Goal: Information Seeking & Learning: Learn about a topic

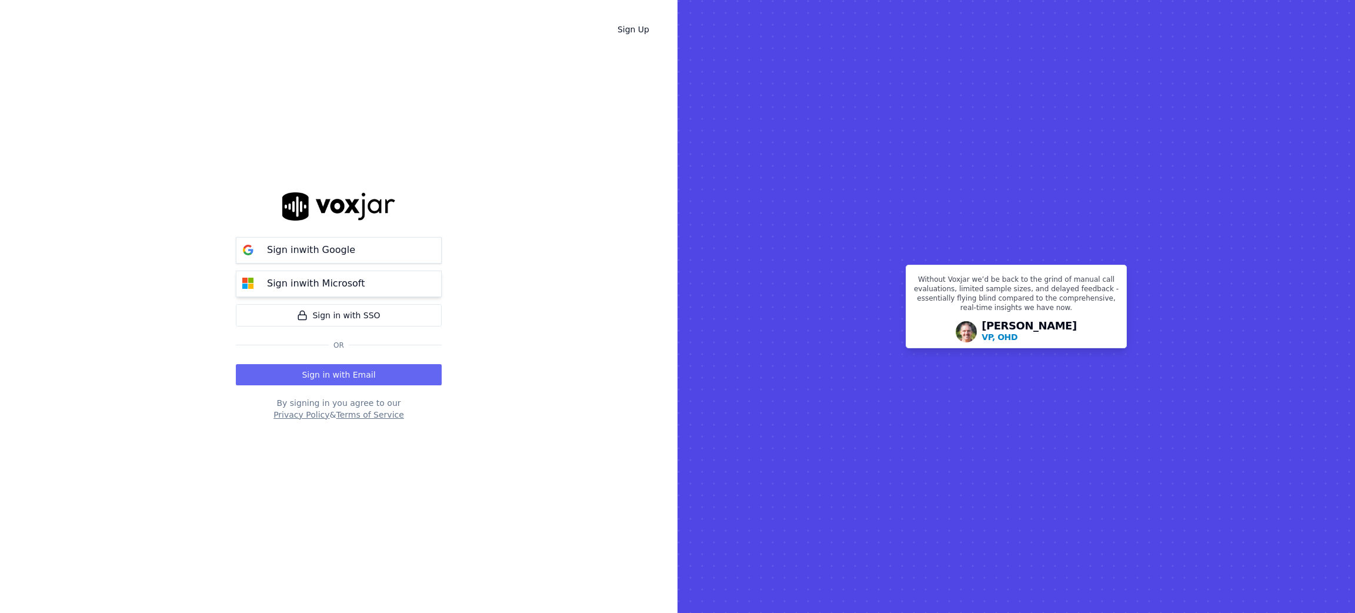
click at [411, 282] on button "Sign in with Microsoft" at bounding box center [339, 284] width 206 height 26
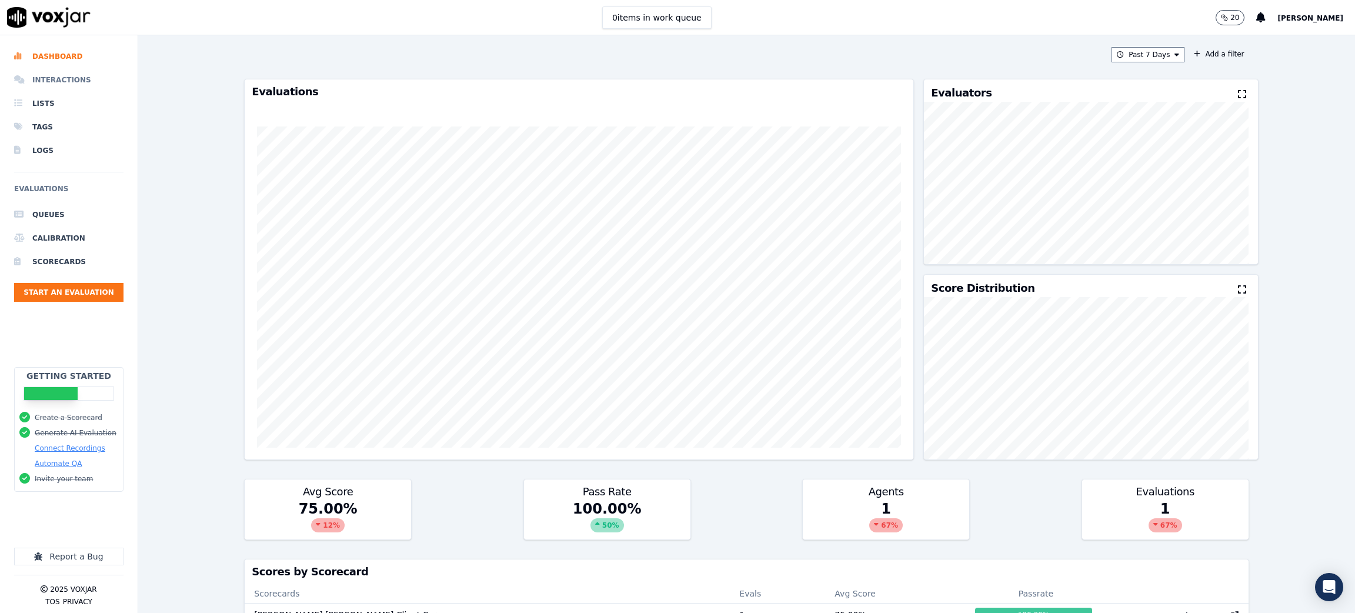
click at [45, 79] on li "Interactions" at bounding box center [68, 80] width 109 height 24
click at [1330, 588] on icon "Open Intercom Messenger" at bounding box center [1329, 586] width 14 height 15
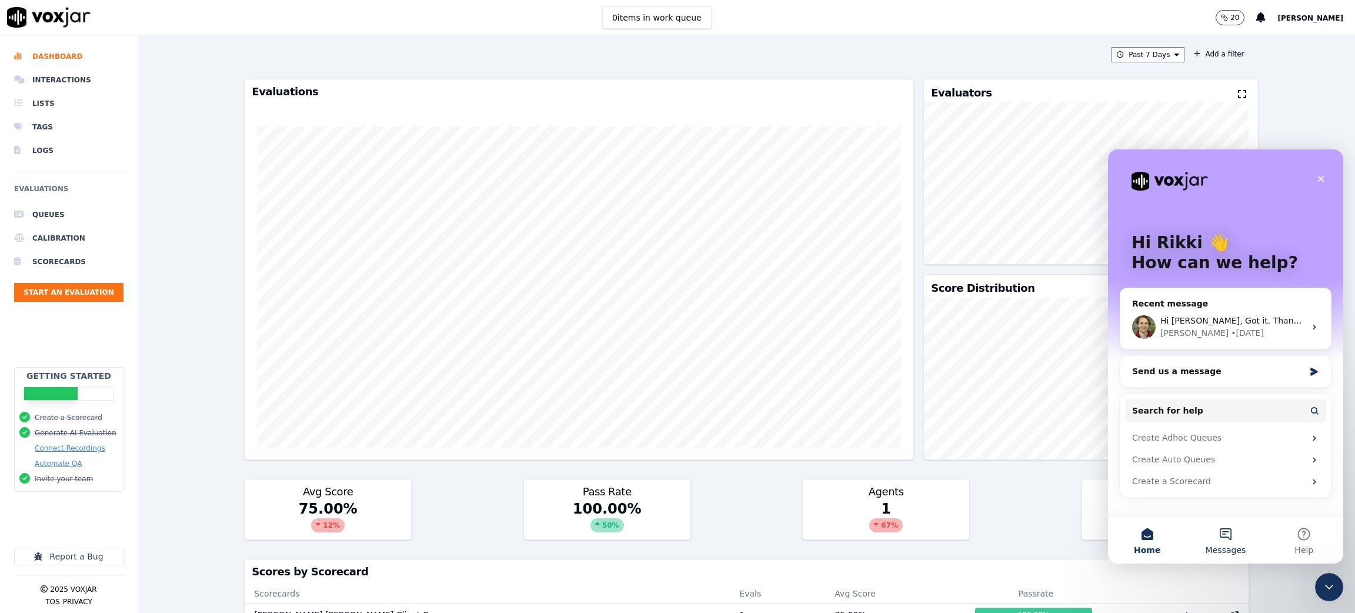
click at [1222, 538] on button "Messages" at bounding box center [1225, 539] width 78 height 47
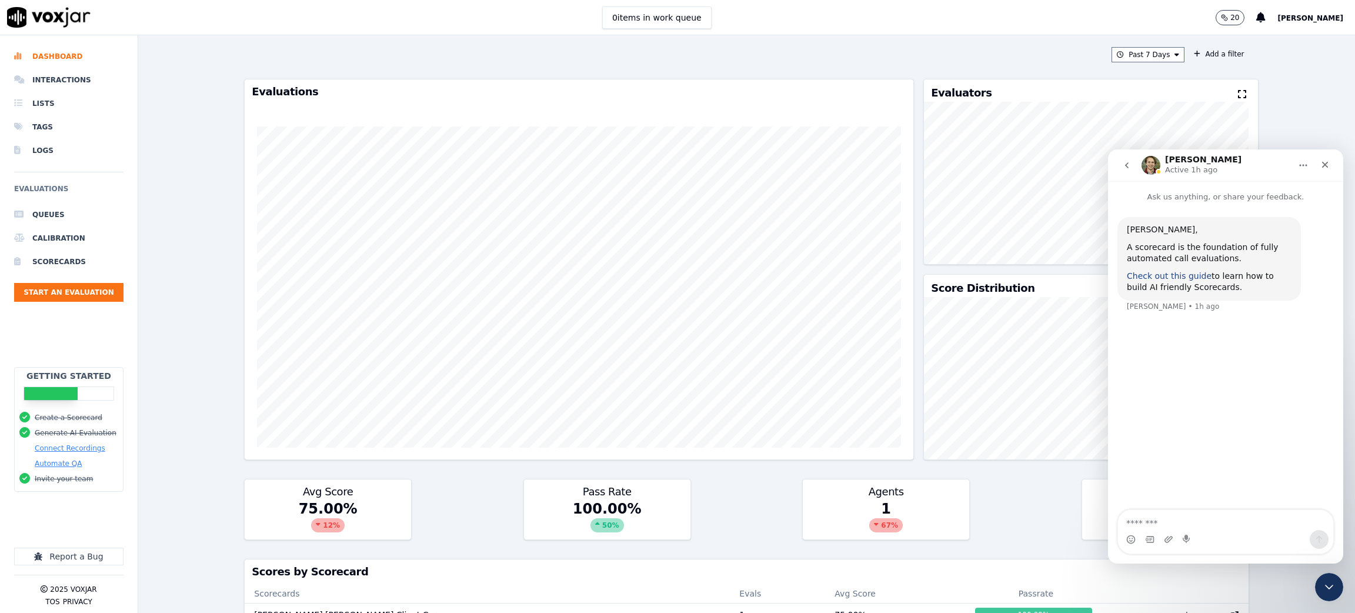
click at [1177, 279] on link "Check out this guide" at bounding box center [1169, 275] width 85 height 9
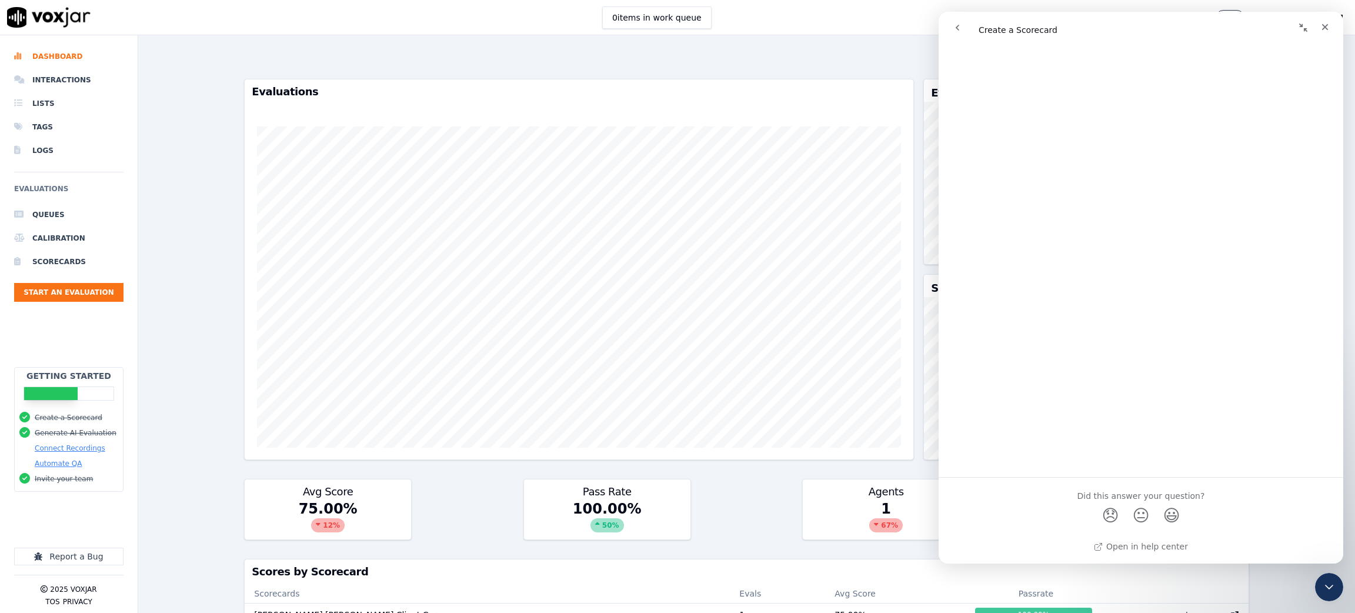
scroll to position [7047, 0]
drag, startPoint x: 1338, startPoint y: 235, endPoint x: 2285, endPoint y: 526, distance: 990.8
